Goal: Transaction & Acquisition: Purchase product/service

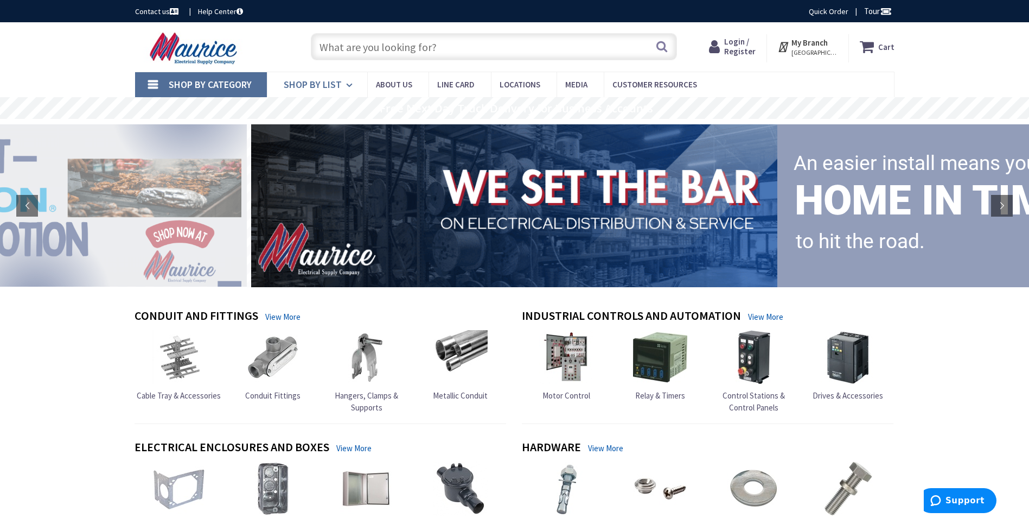
click at [337, 82] on span "Shop By List" at bounding box center [313, 84] width 58 height 12
click at [152, 85] on link "Shop By Category" at bounding box center [201, 84] width 132 height 25
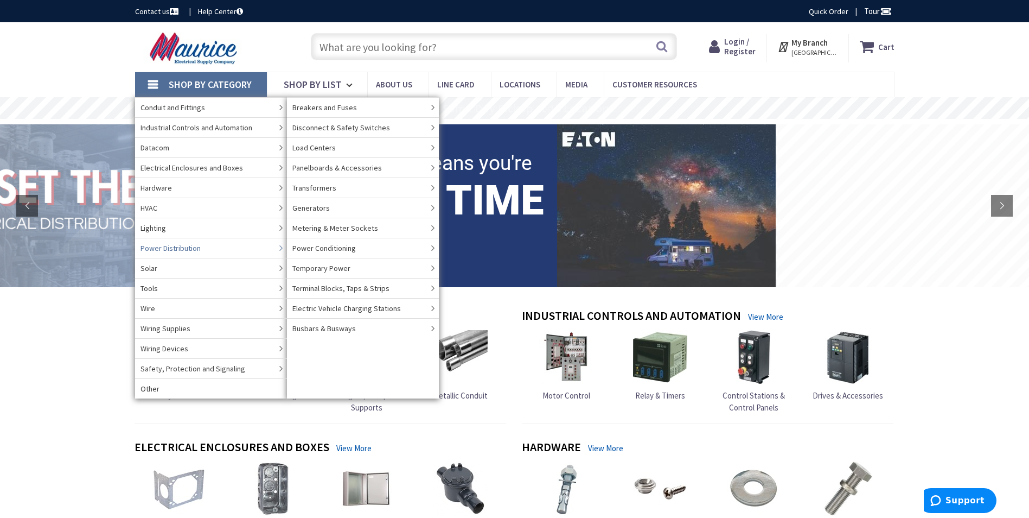
click at [192, 252] on span "Power Distribution" at bounding box center [171, 248] width 60 height 11
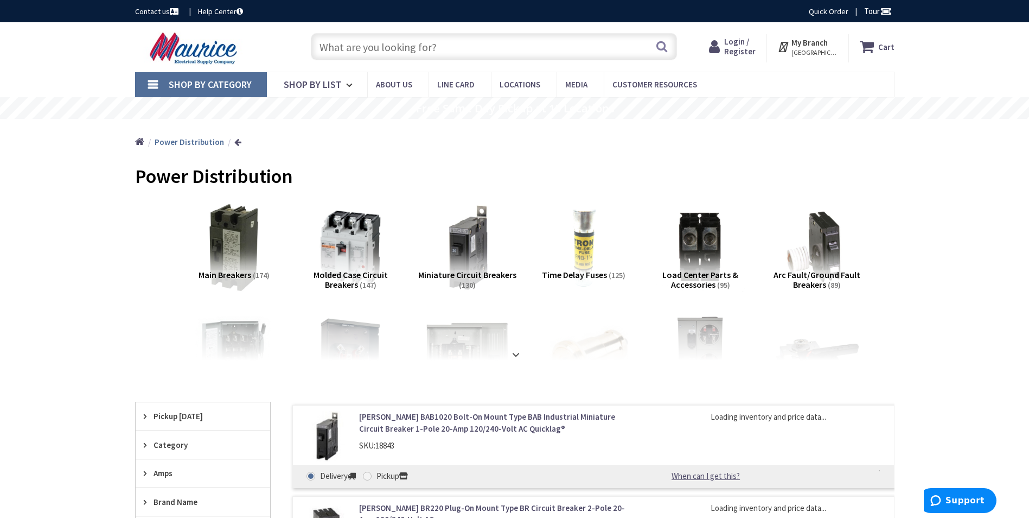
click at [357, 270] on span "Molded Case Circuit Breakers" at bounding box center [351, 279] width 74 height 21
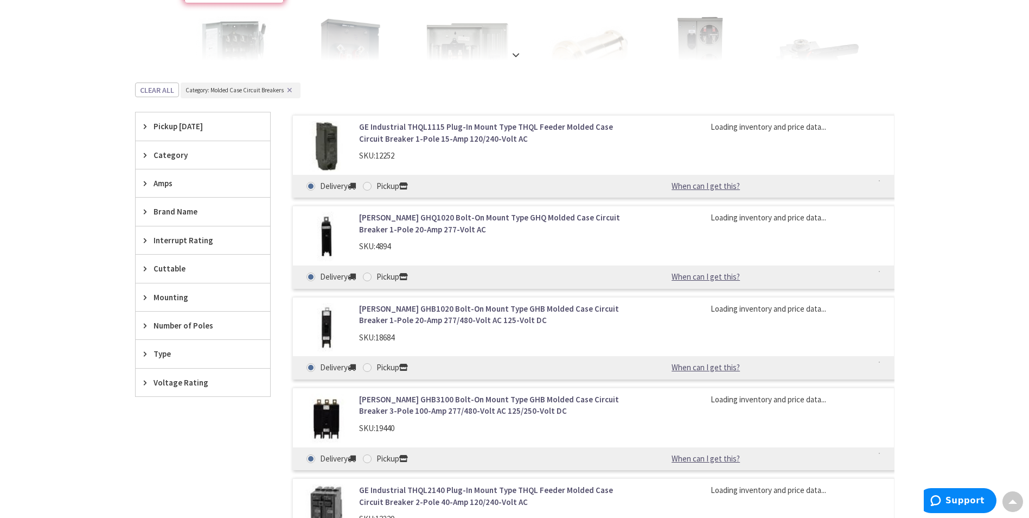
scroll to position [274, 0]
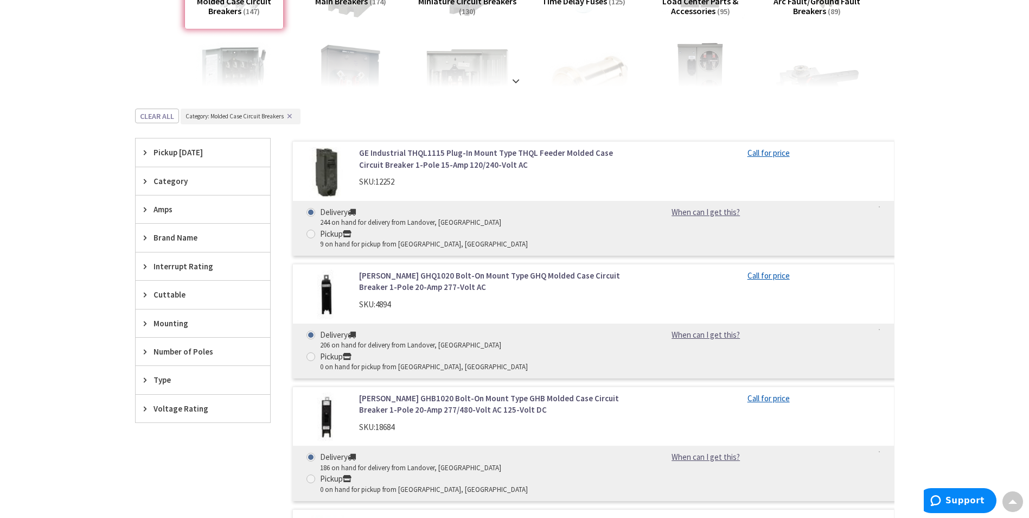
click at [145, 213] on icon at bounding box center [148, 209] width 8 height 8
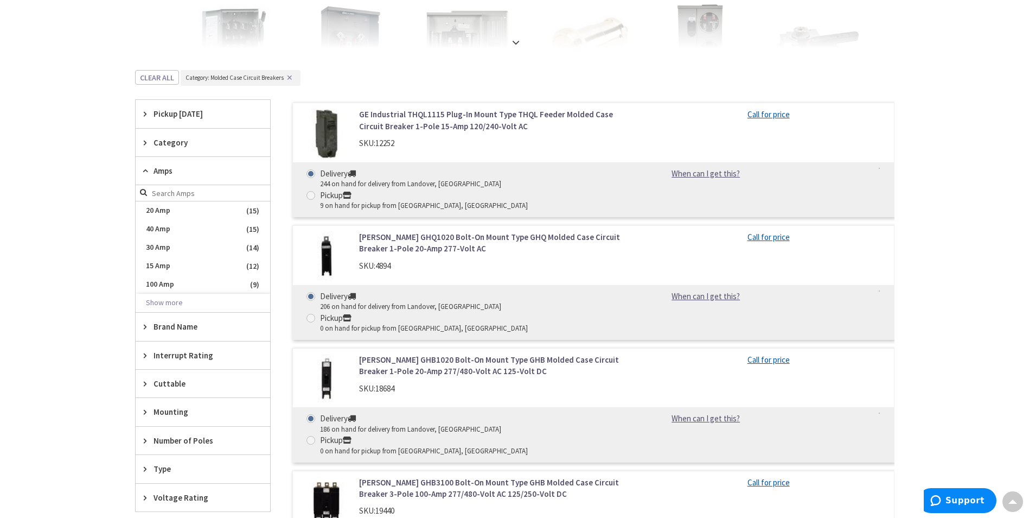
scroll to position [382, 0]
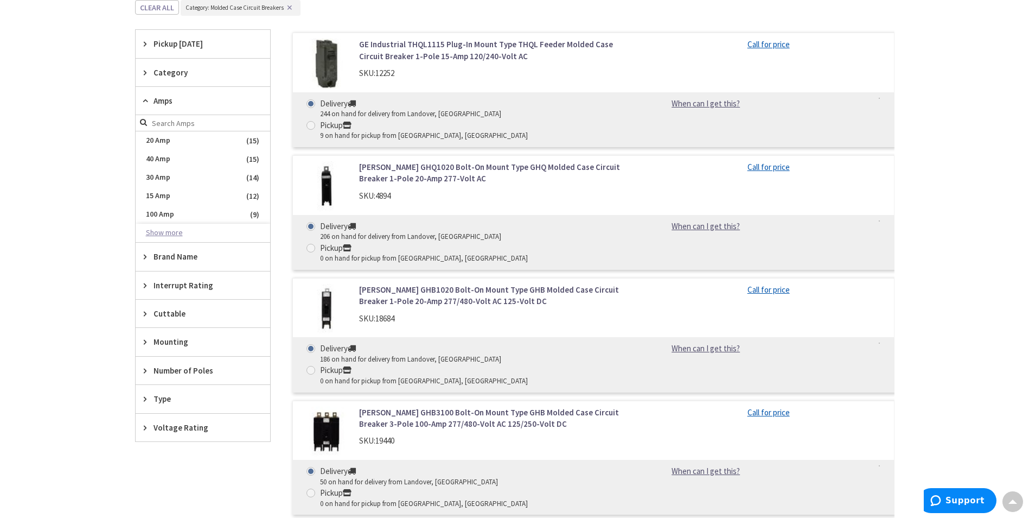
click at [165, 235] on button "Show more" at bounding box center [203, 233] width 135 height 18
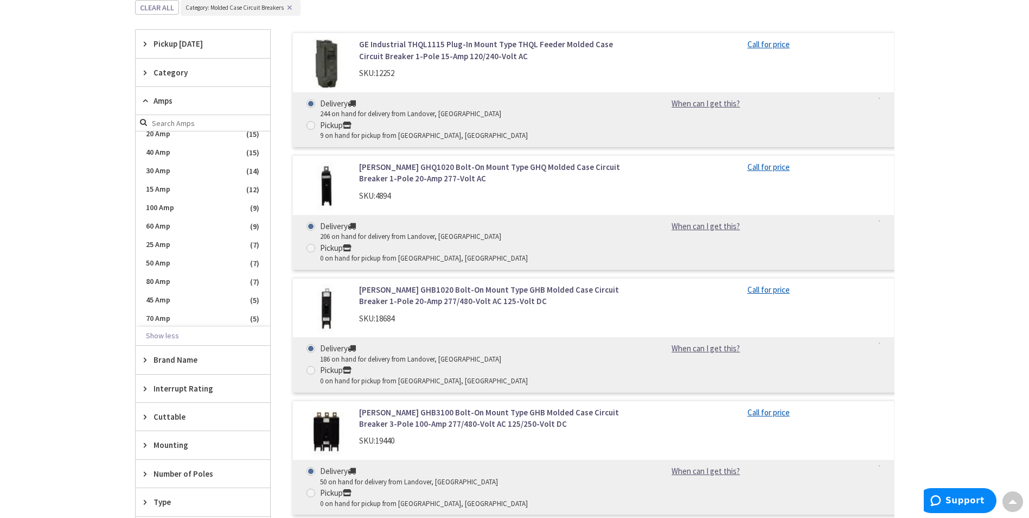
scroll to position [0, 0]
click at [186, 121] on input "search" at bounding box center [203, 123] width 135 height 16
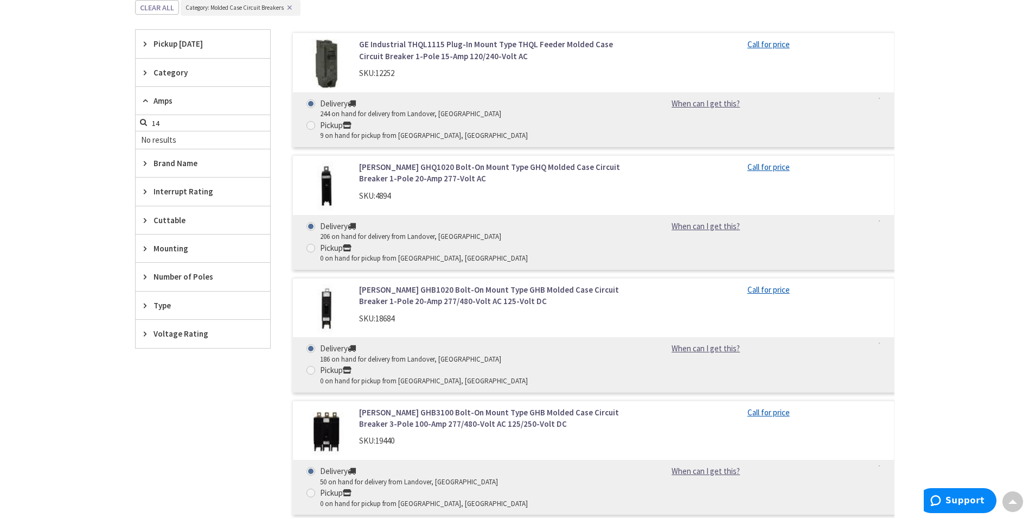
type input "1"
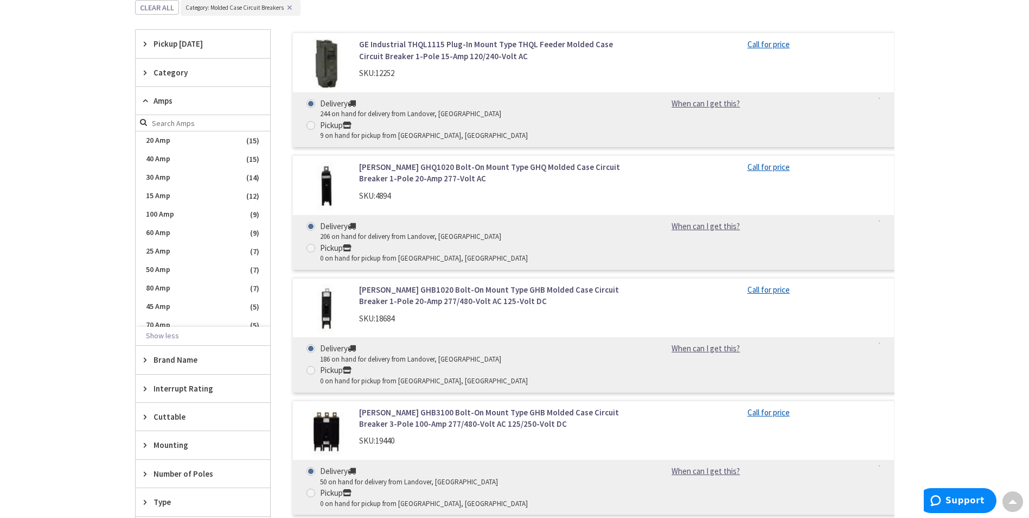
scroll to position [436, 0]
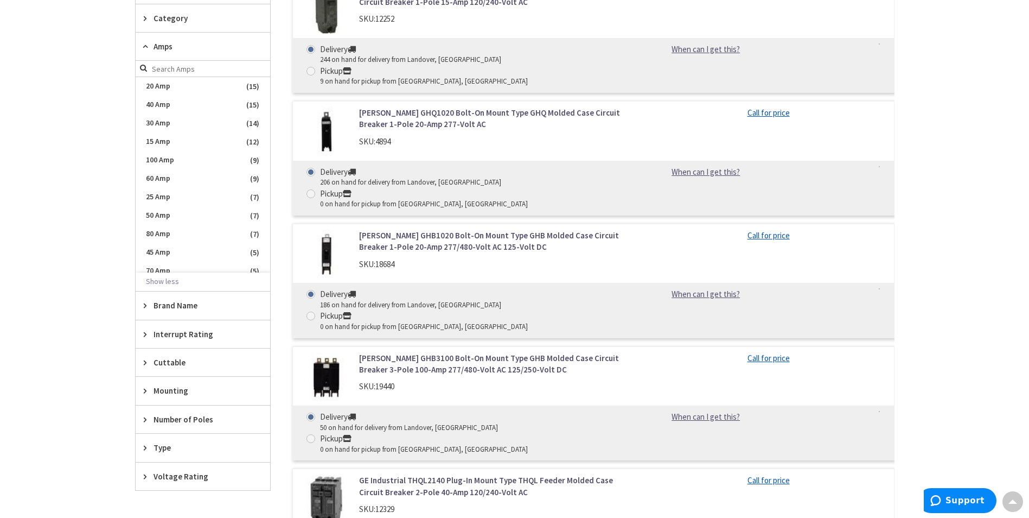
click at [181, 305] on span "Brand Name" at bounding box center [198, 305] width 88 height 11
click at [175, 348] on span "[PERSON_NAME]" at bounding box center [203, 345] width 135 height 18
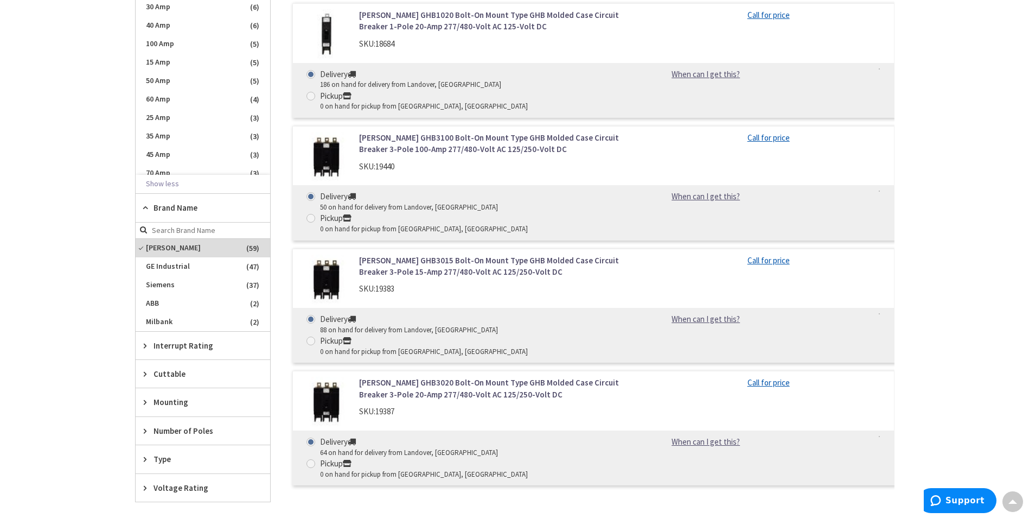
scroll to position [545, 0]
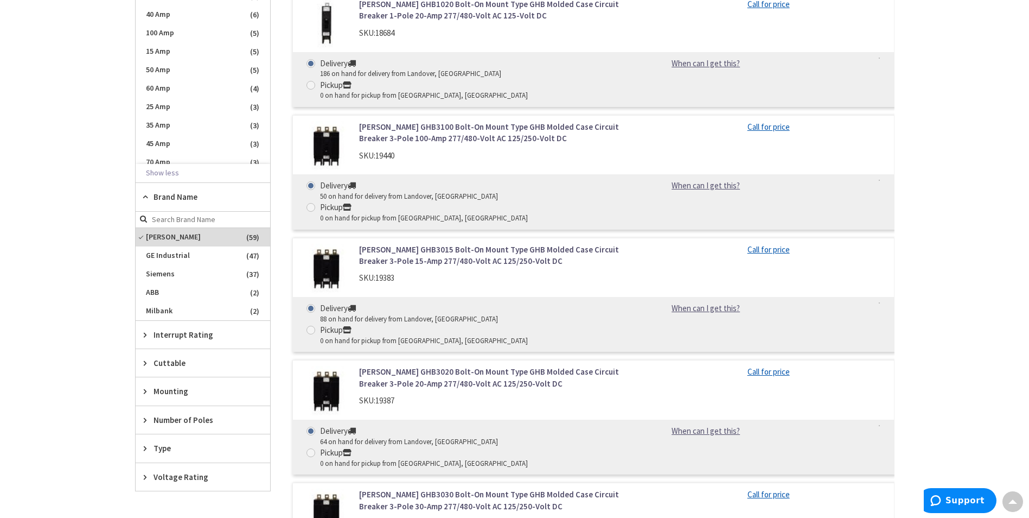
click at [182, 394] on span "Mounting" at bounding box center [198, 390] width 88 height 11
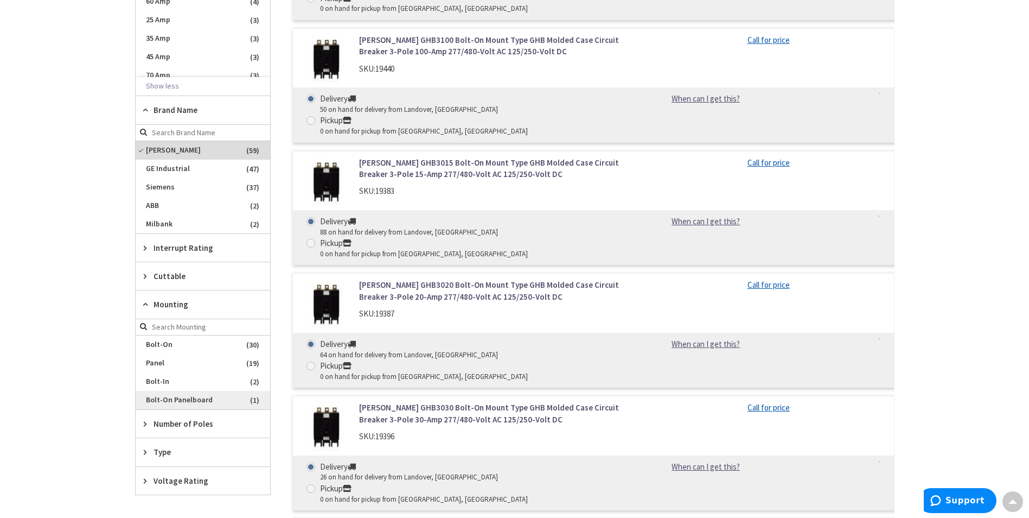
scroll to position [653, 0]
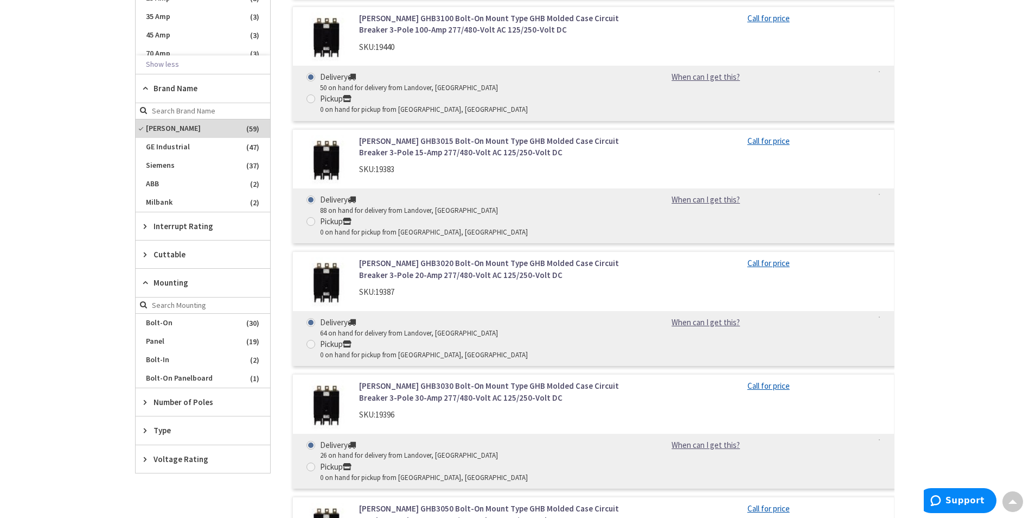
click at [204, 404] on span "Number of Poles" at bounding box center [198, 401] width 88 height 11
click at [163, 442] on span "3" at bounding box center [203, 442] width 135 height 18
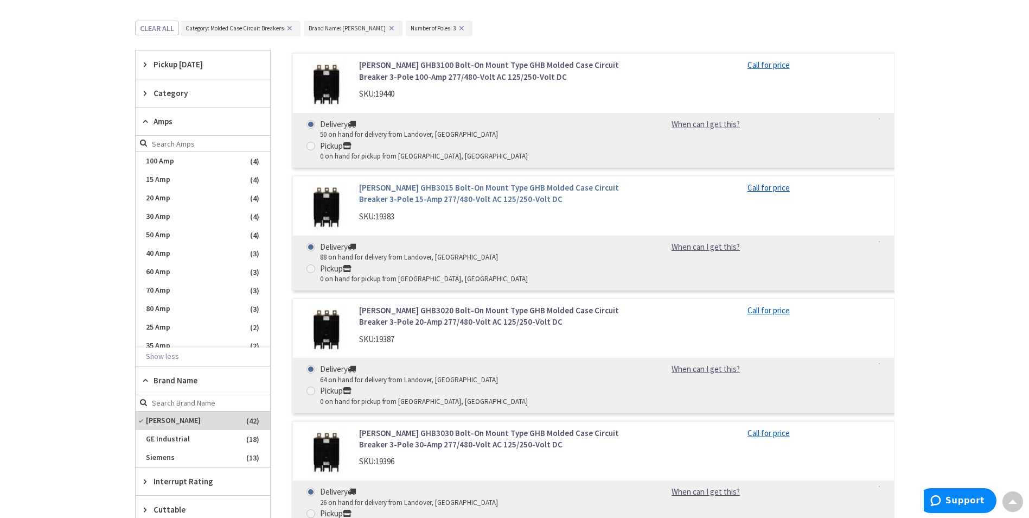
scroll to position [271, 0]
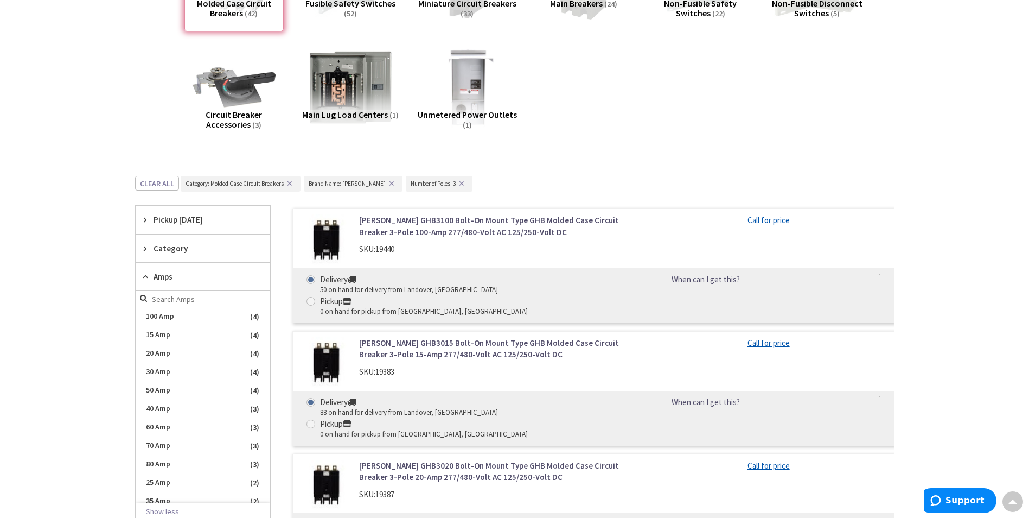
click at [167, 216] on span "Pickup [DATE]" at bounding box center [198, 219] width 88 height 11
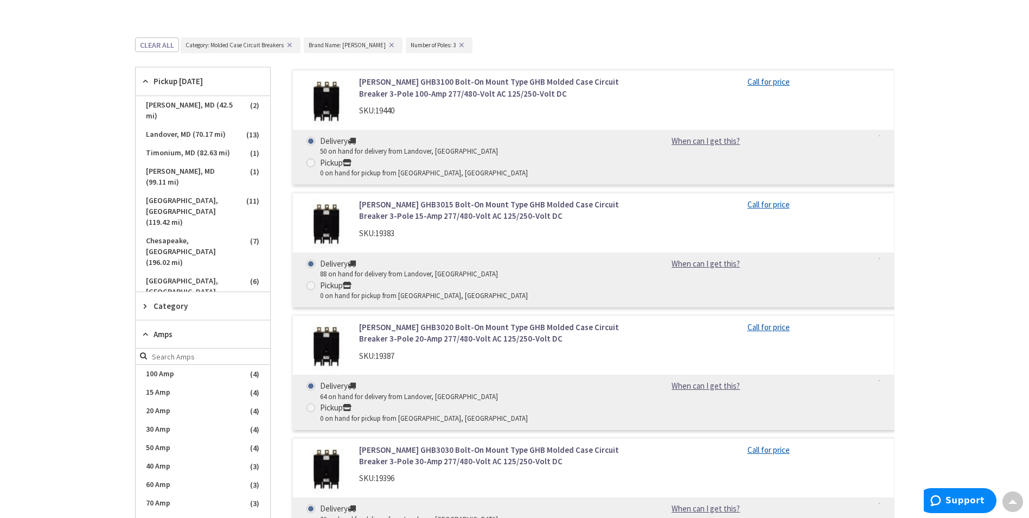
scroll to position [434, 0]
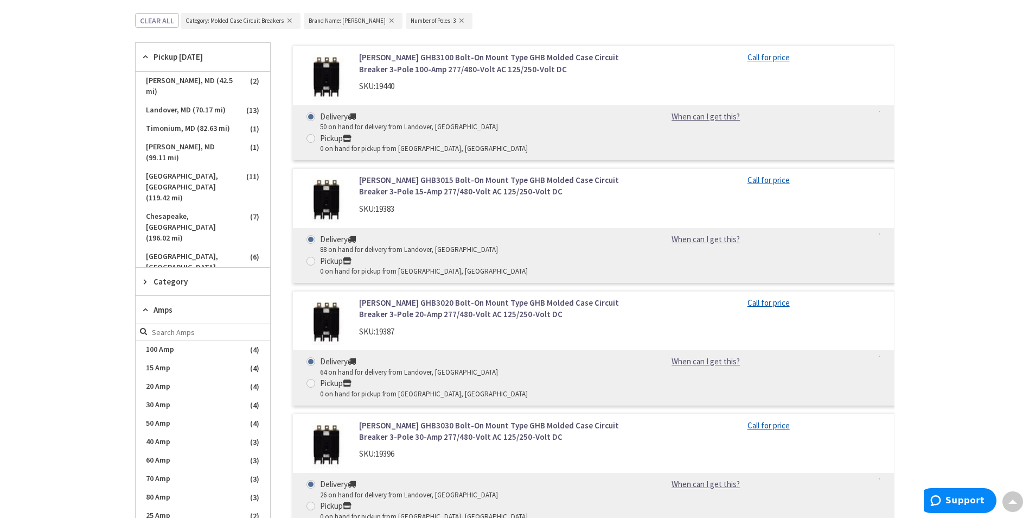
click at [167, 276] on span "Category" at bounding box center [198, 281] width 88 height 11
